Goal: Navigation & Orientation: Find specific page/section

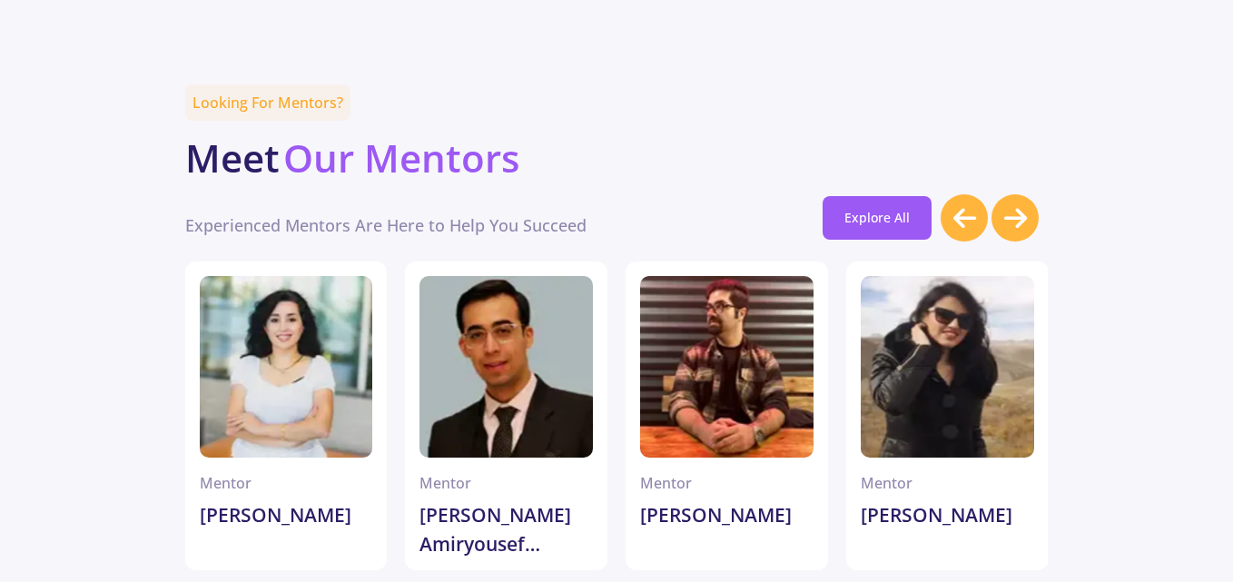
scroll to position [5086, 0]
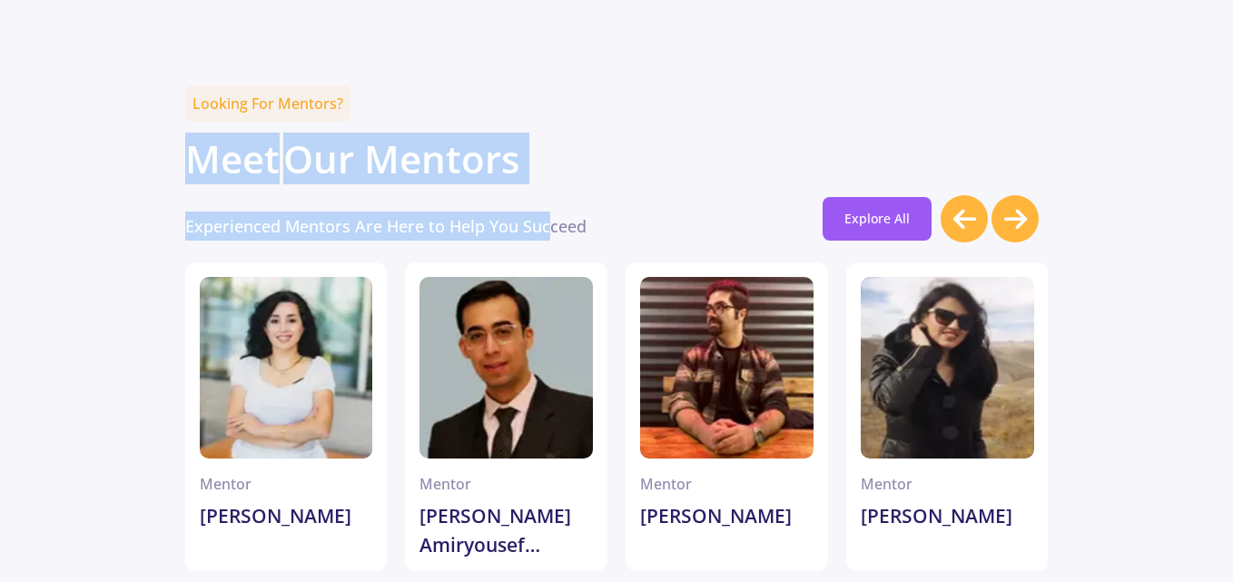
drag, startPoint x: 184, startPoint y: 93, endPoint x: 548, endPoint y: 110, distance: 364.4
click at [548, 110] on div "Looking For Mentors? Meet Our Mentors Experienced Mentors Are Here to Help You …" at bounding box center [616, 162] width 863 height 155
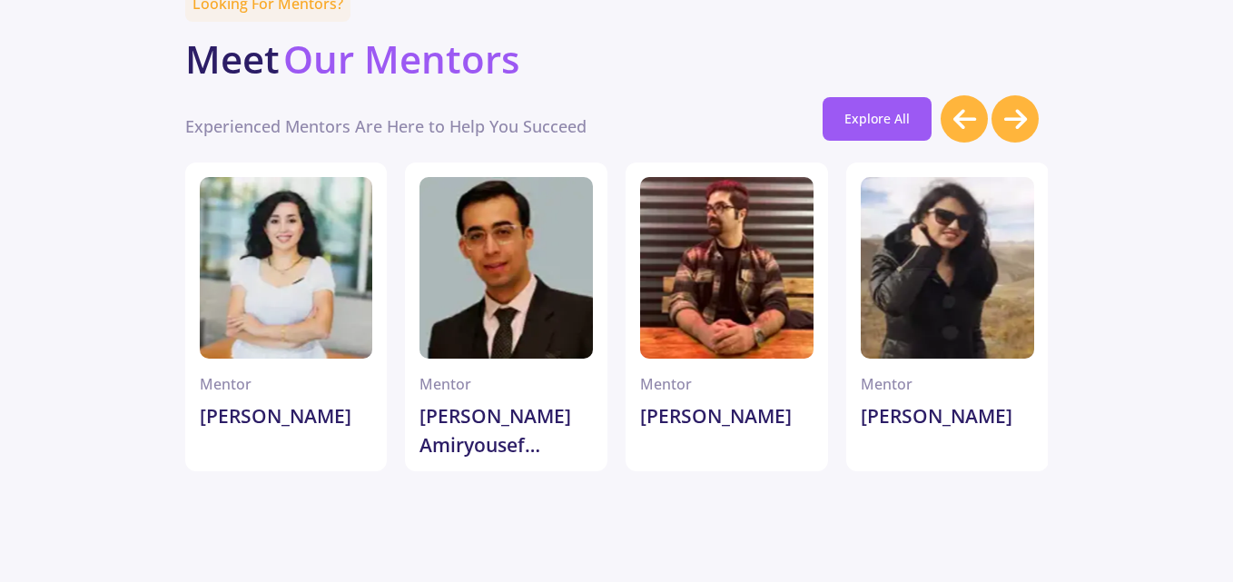
scroll to position [5187, 0]
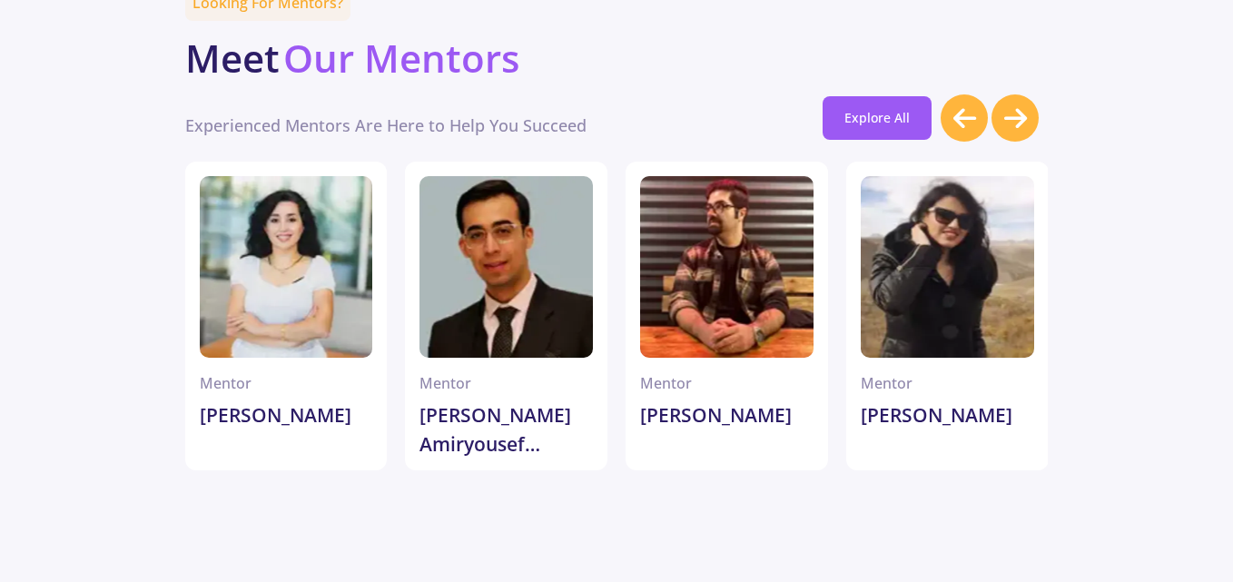
click at [1008, 105] on icon at bounding box center [1015, 118] width 23 height 26
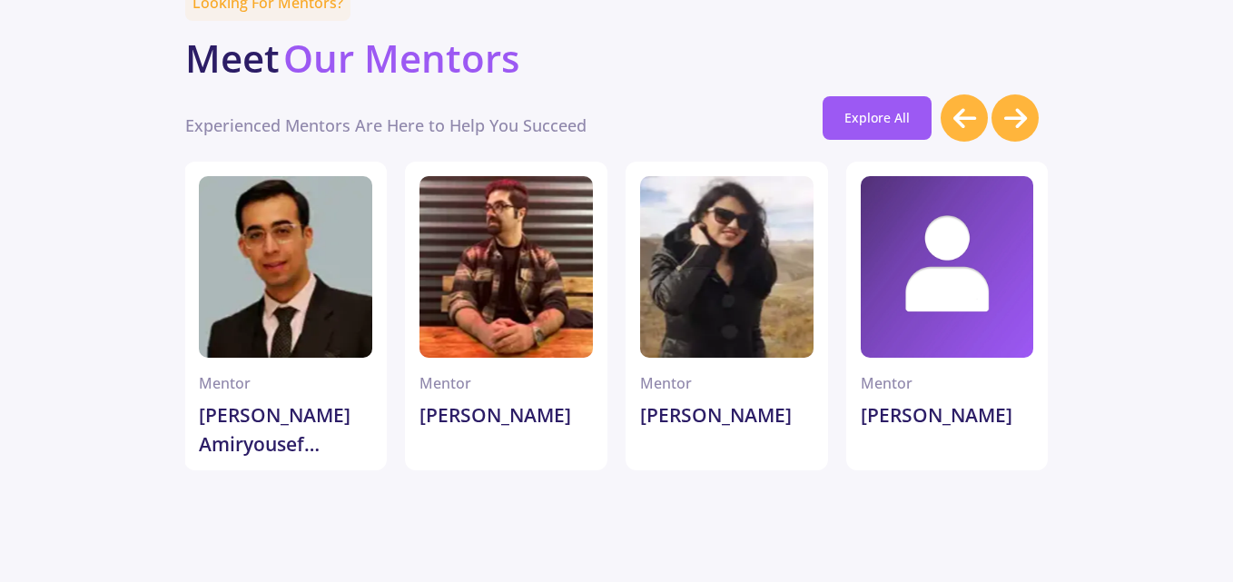
click at [1008, 105] on icon at bounding box center [1015, 118] width 23 height 26
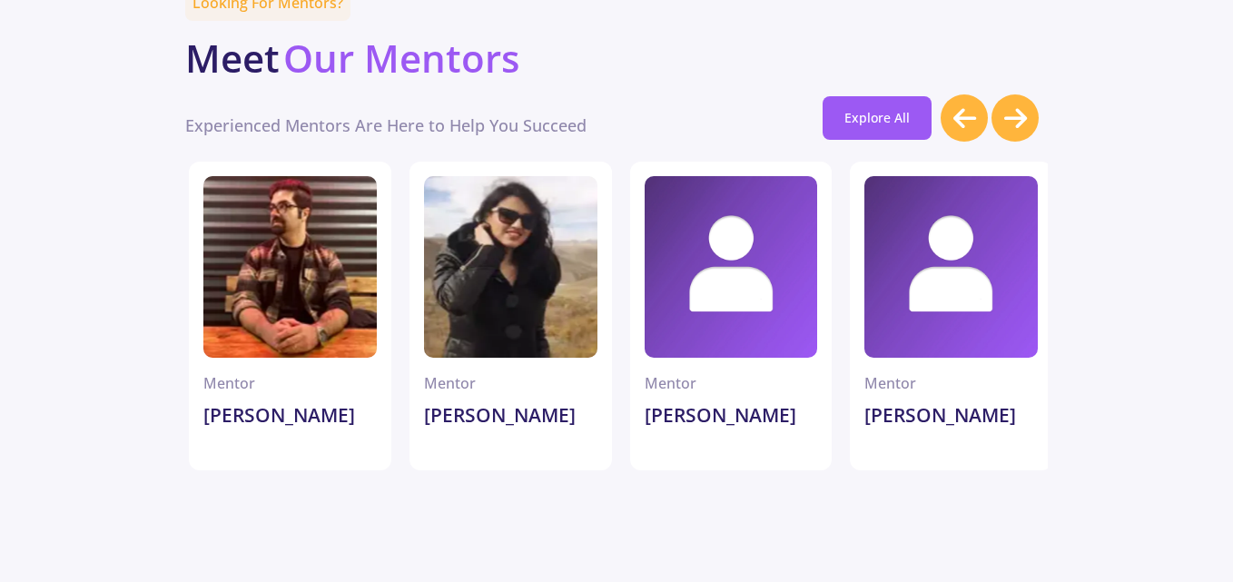
scroll to position [0, 441]
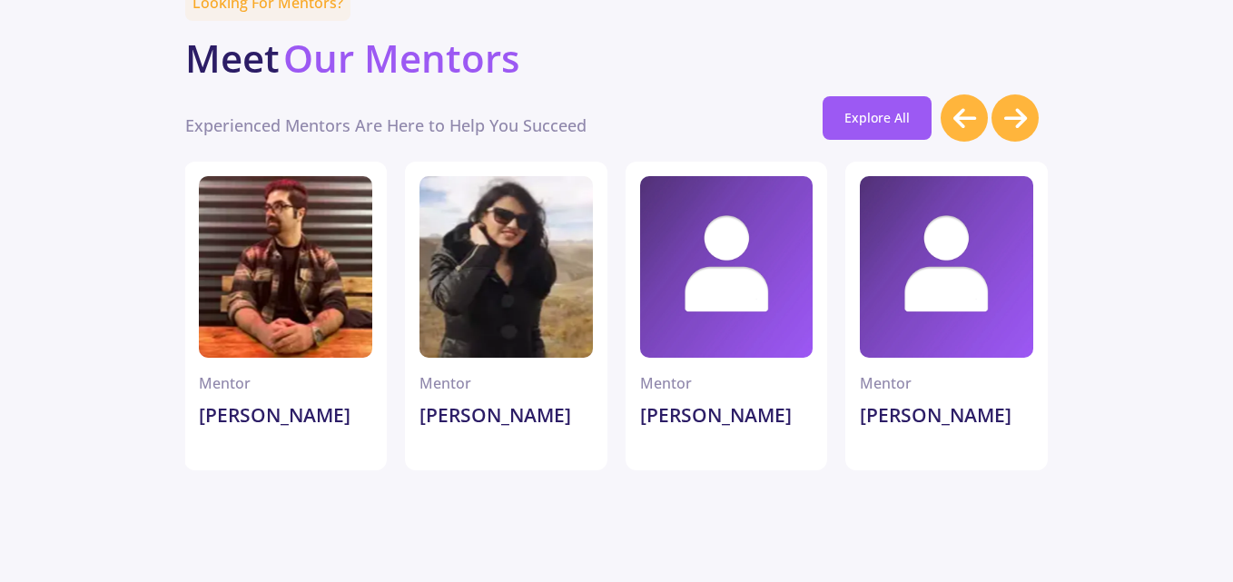
click at [1008, 105] on icon at bounding box center [1015, 118] width 23 height 26
click at [968, 105] on icon at bounding box center [964, 118] width 23 height 26
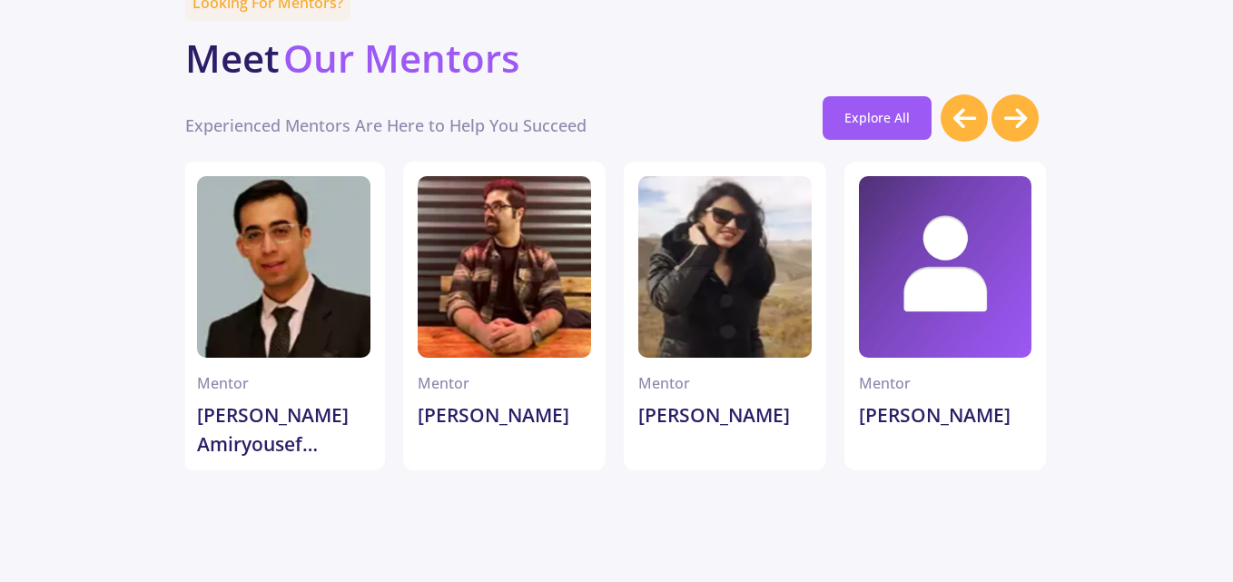
click at [968, 105] on icon at bounding box center [964, 118] width 23 height 26
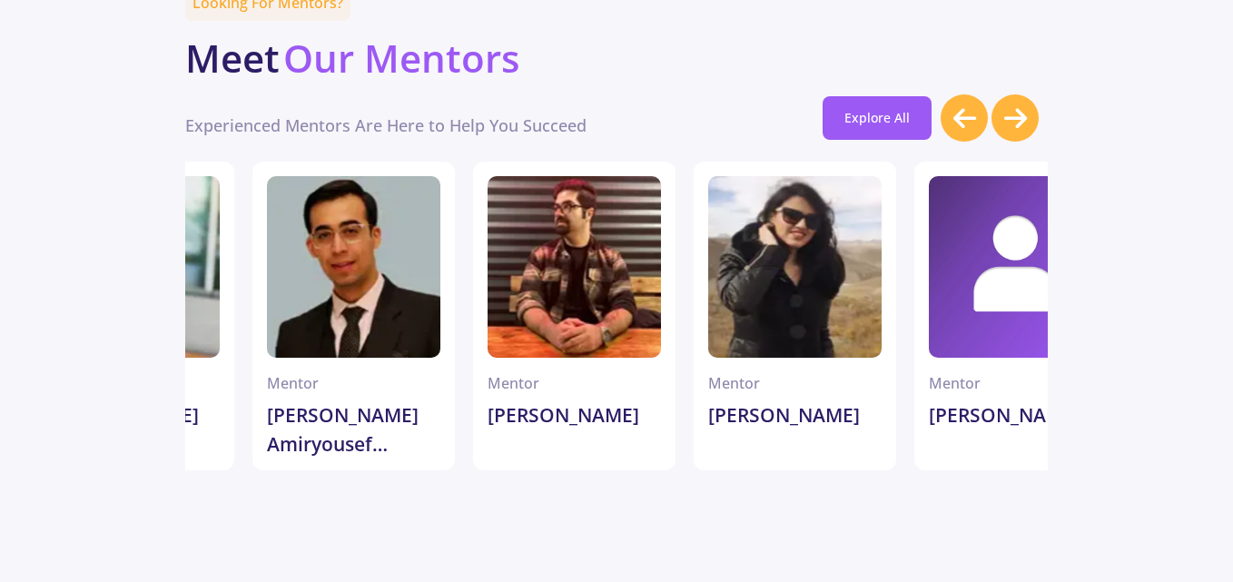
click at [968, 105] on icon at bounding box center [964, 118] width 23 height 26
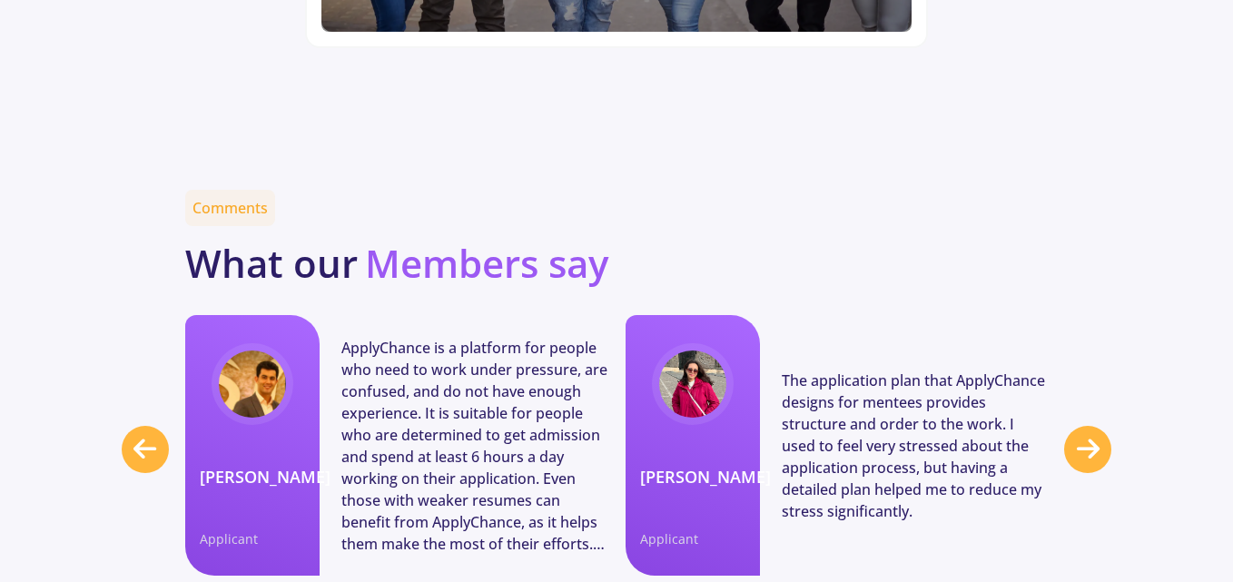
scroll to position [7217, 0]
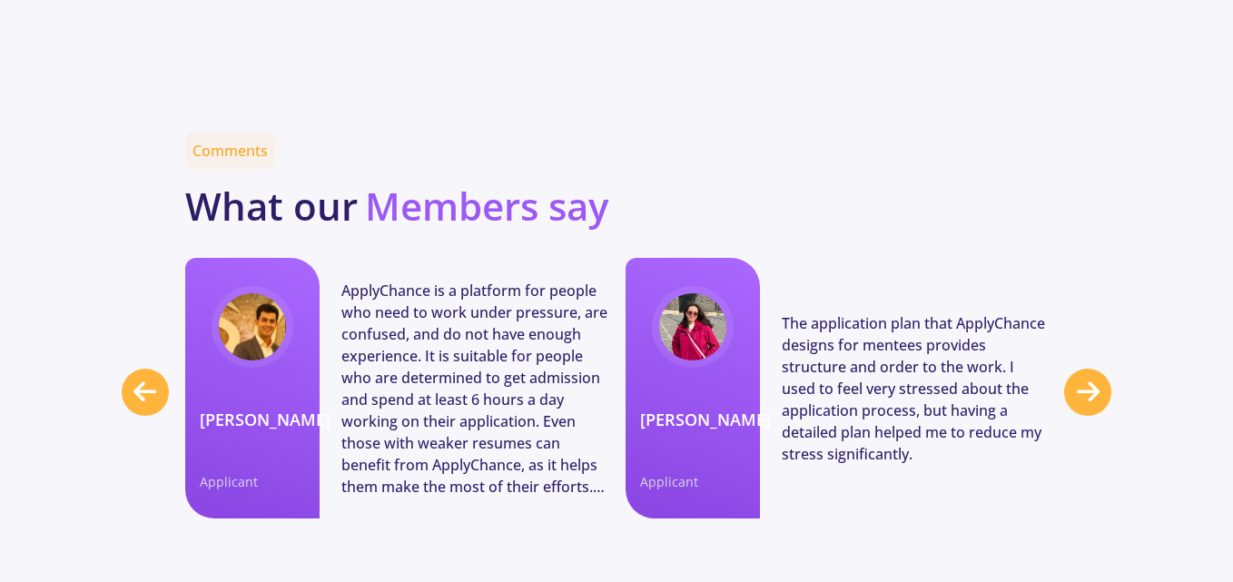
click at [1100, 369] on div at bounding box center [1087, 392] width 47 height 47
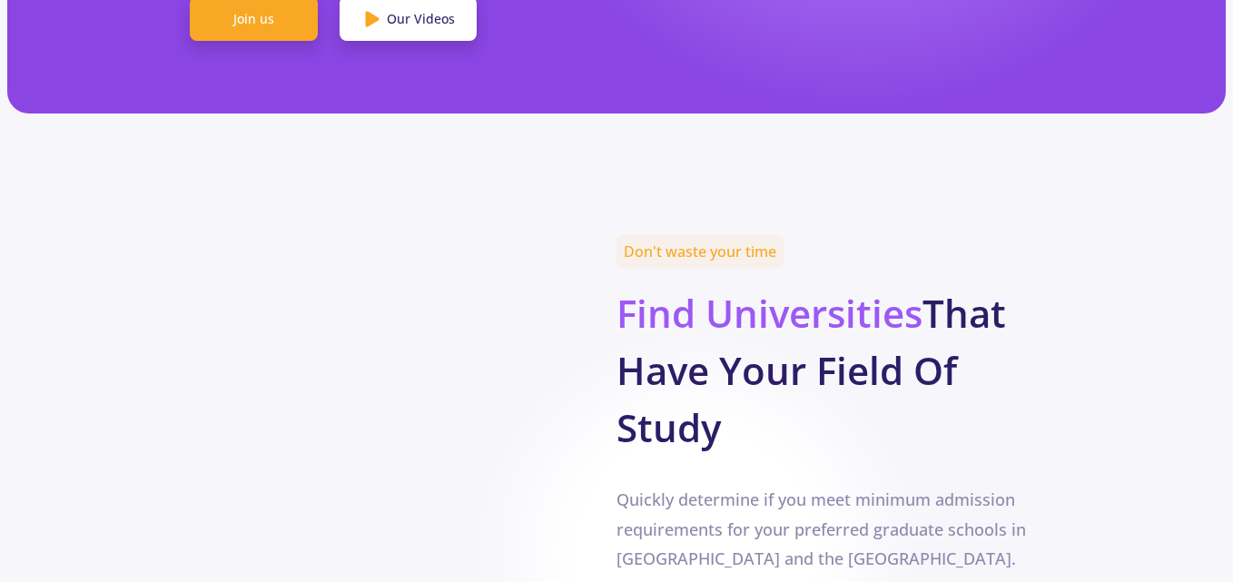
scroll to position [0, 0]
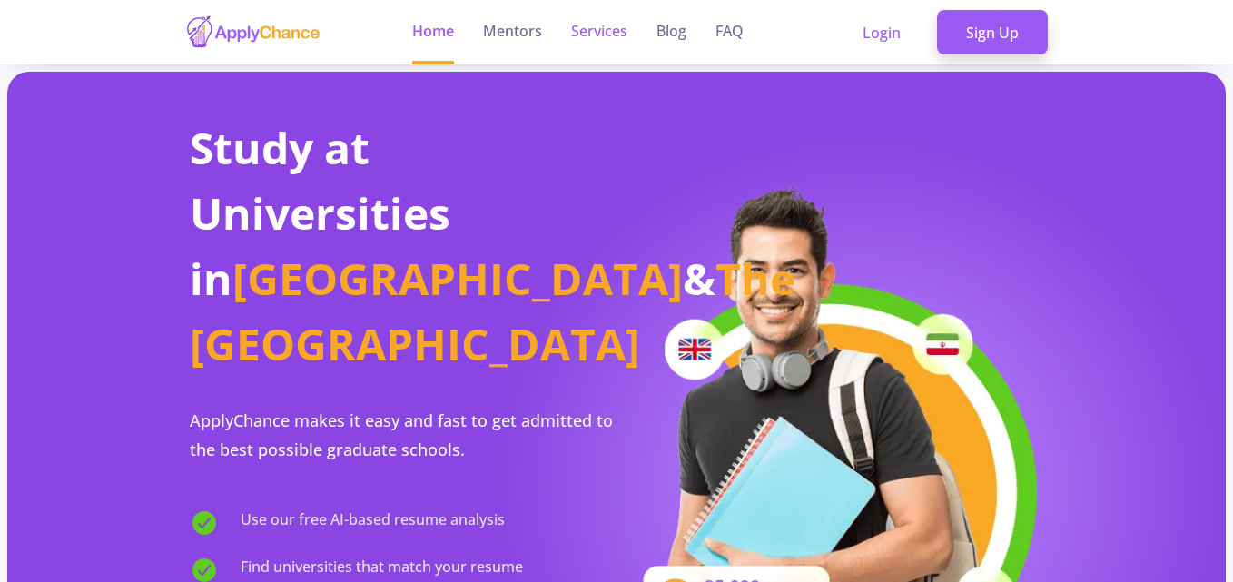
click at [618, 38] on link "Services" at bounding box center [599, 32] width 56 height 64
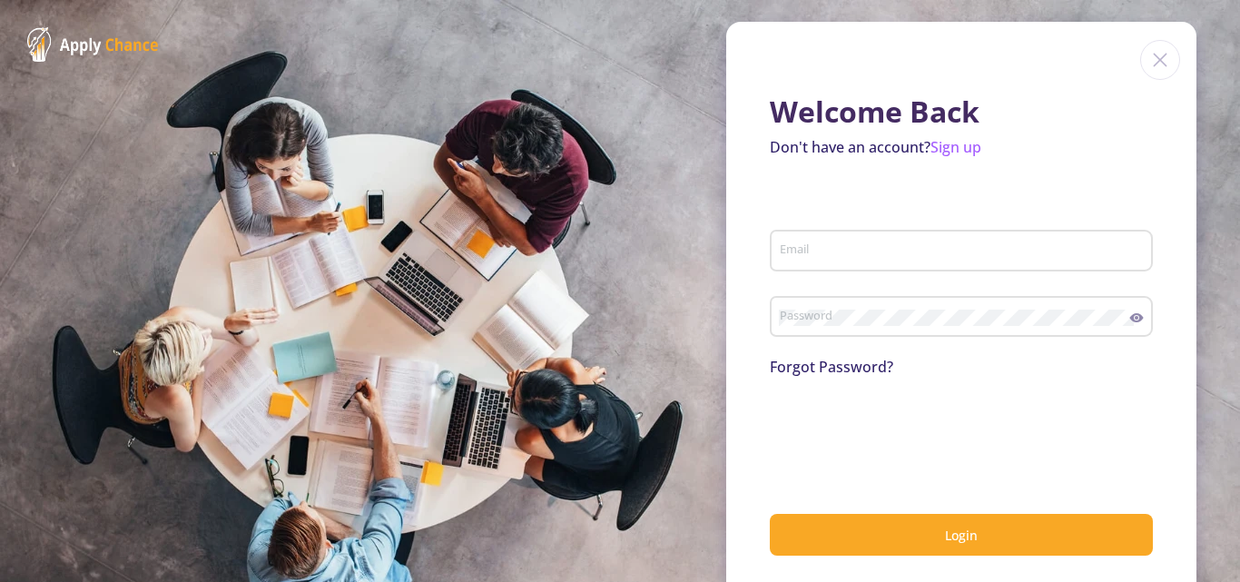
click at [428, 32] on section "Welcome Back Don't have an account? Sign up Email Password Forgot Password? Log…" at bounding box center [620, 291] width 1240 height 582
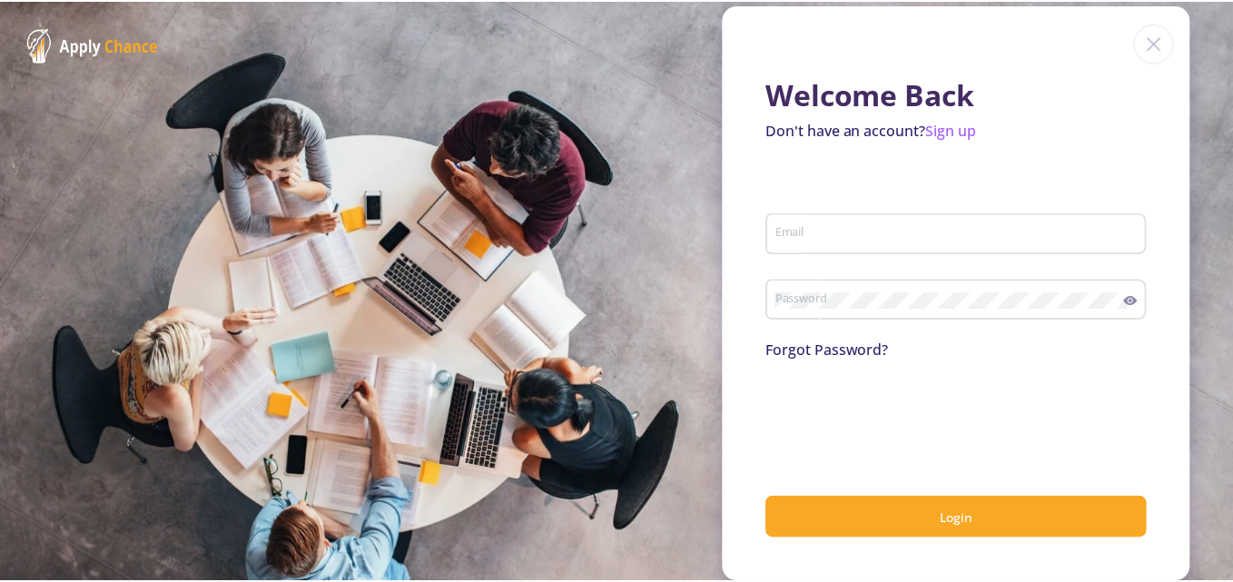
scroll to position [17, 0]
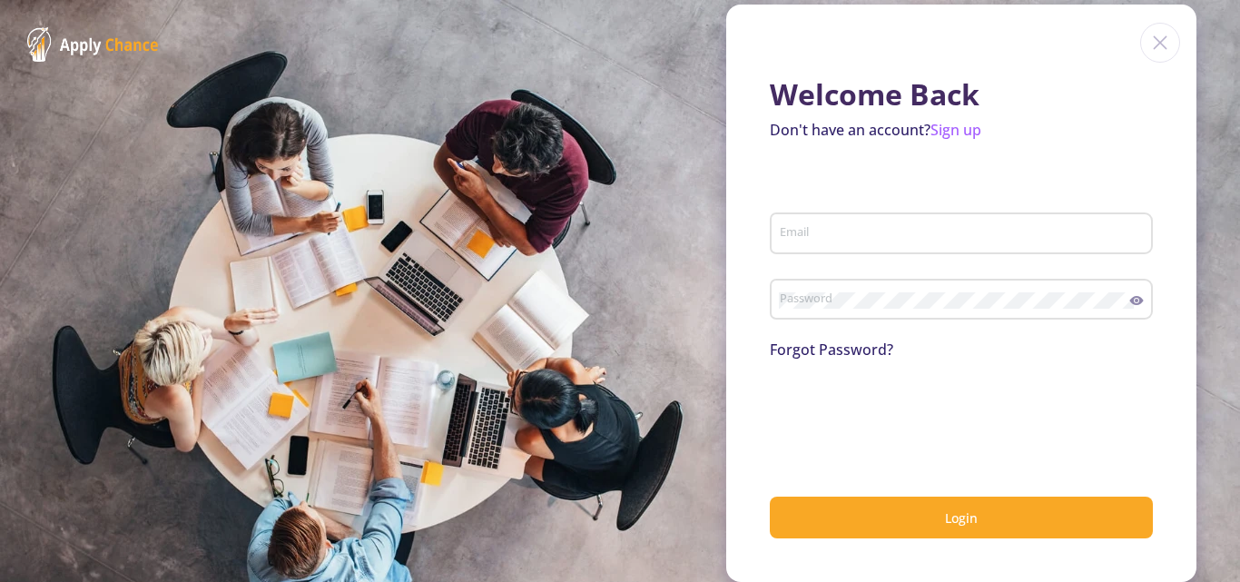
click at [1158, 46] on img at bounding box center [1160, 43] width 40 height 40
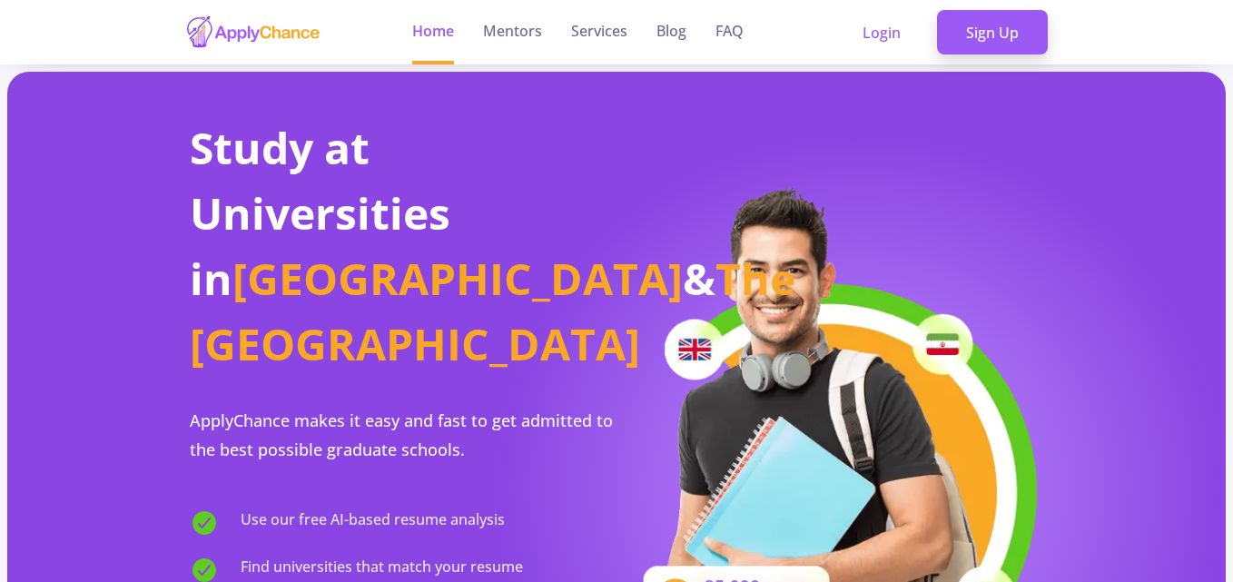
click at [81, 15] on header "Home Mentors Services Blog FAQ Login Sign Up" at bounding box center [616, 32] width 1233 height 64
